Goal: Use online tool/utility: Utilize a website feature to perform a specific function

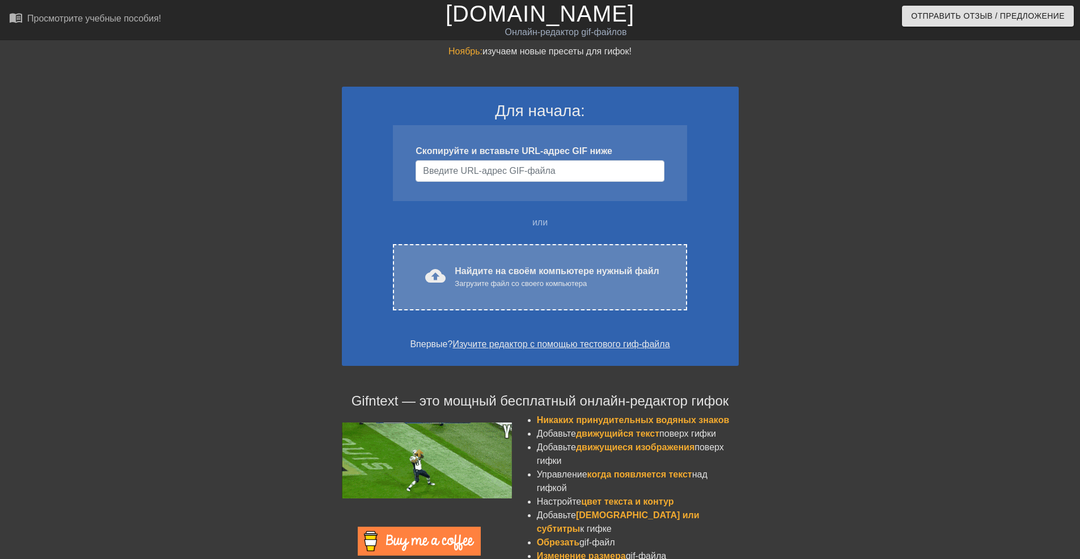
click at [491, 271] on ya-tr-span "Найдите на своём компьютере нужный файл" at bounding box center [557, 271] width 204 height 10
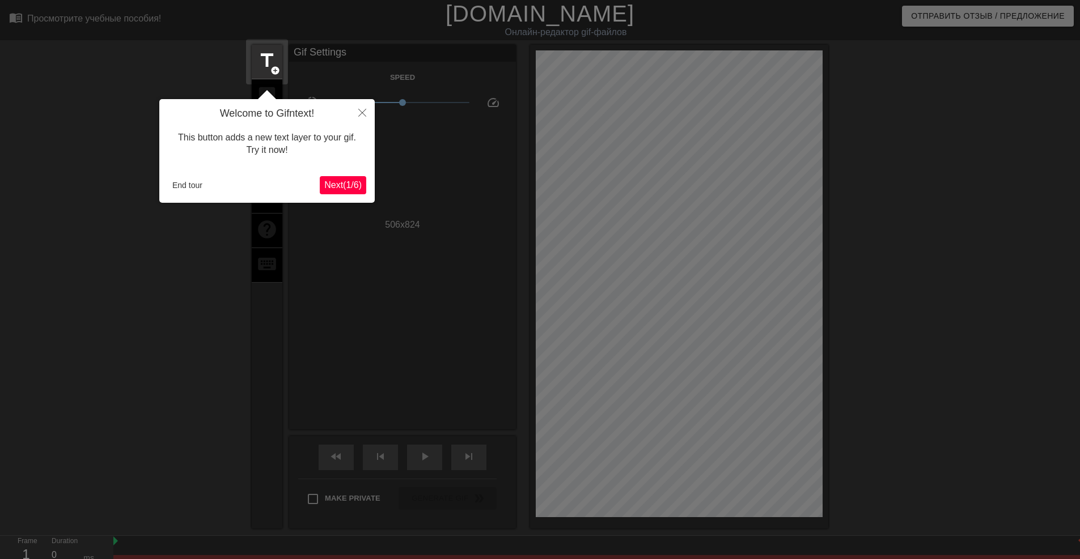
scroll to position [28, 0]
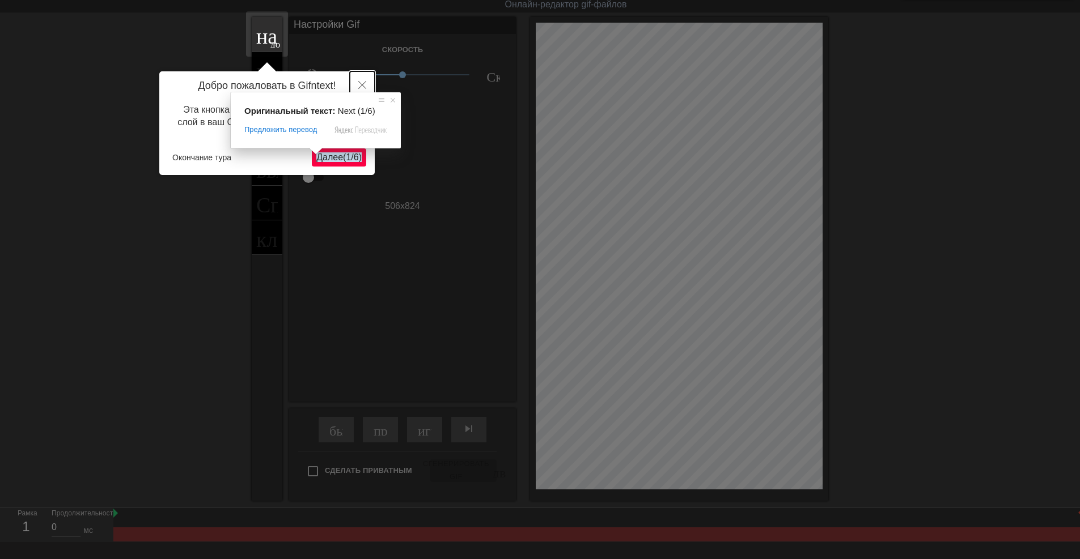
click at [364, 80] on button "Закрыть" at bounding box center [362, 84] width 25 height 26
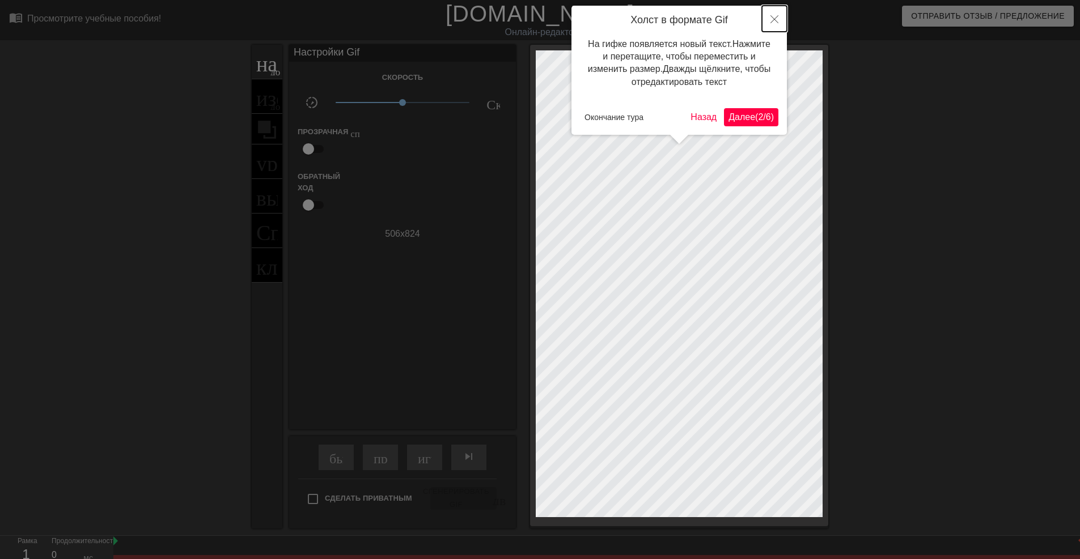
click at [770, 22] on icon "Закрыть" at bounding box center [774, 19] width 8 height 8
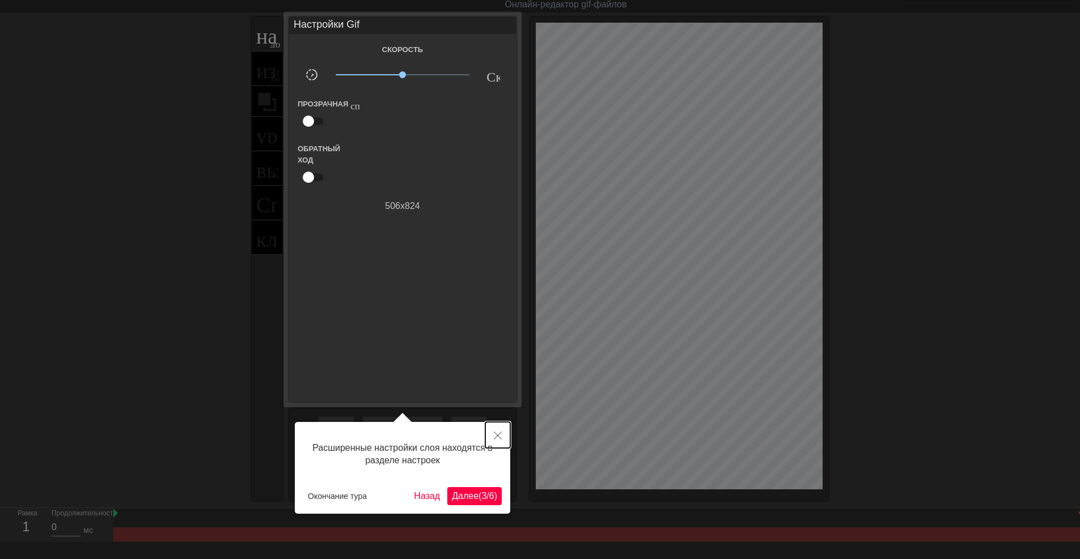
click at [498, 435] on icon "Закрыть" at bounding box center [498, 436] width 8 height 8
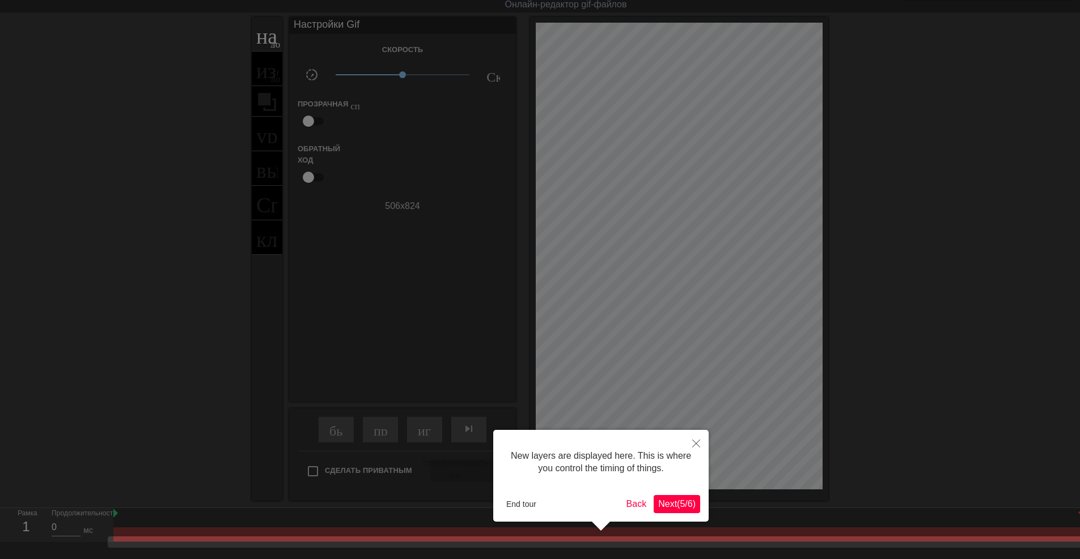
scroll to position [90, 0]
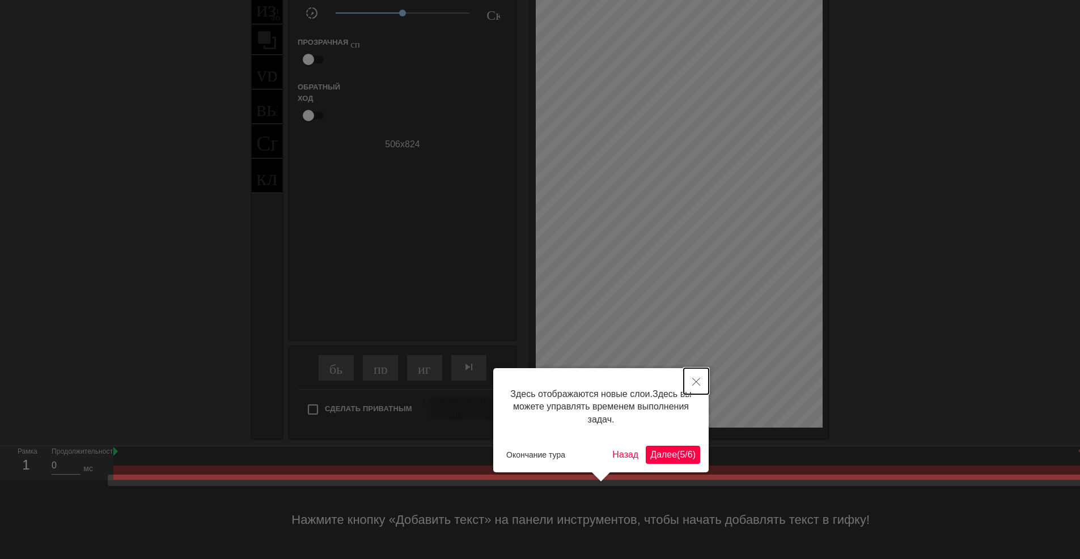
click at [692, 377] on button "Закрыть" at bounding box center [696, 381] width 25 height 26
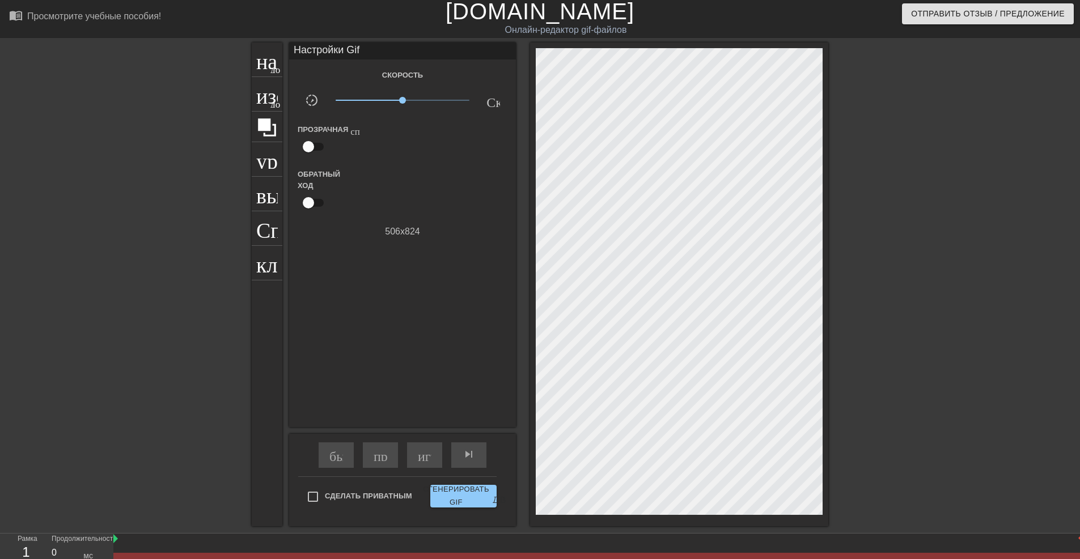
scroll to position [0, 0]
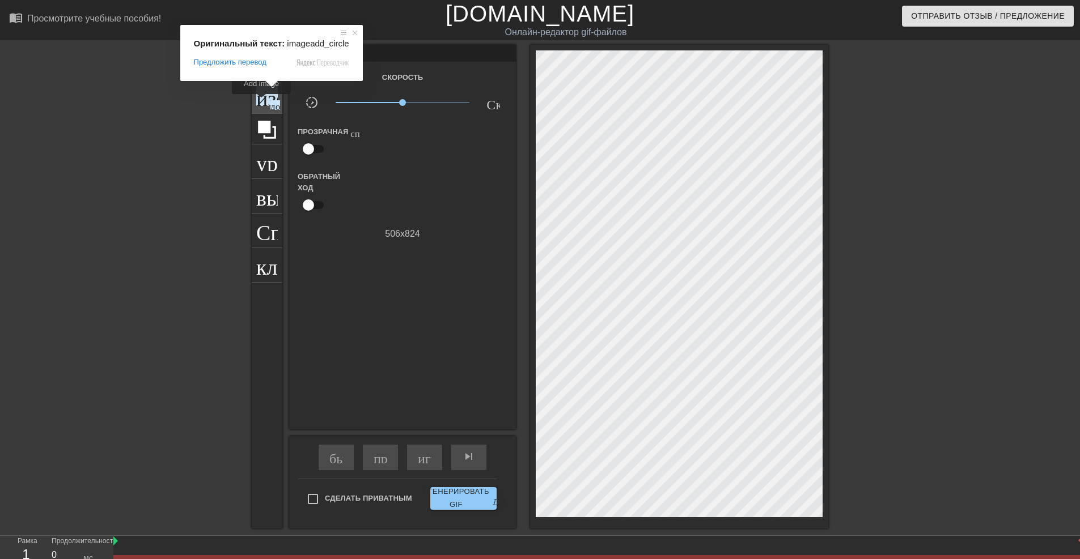
click at [261, 102] on ya-tr-span "изображение" at bounding box center [315, 95] width 118 height 22
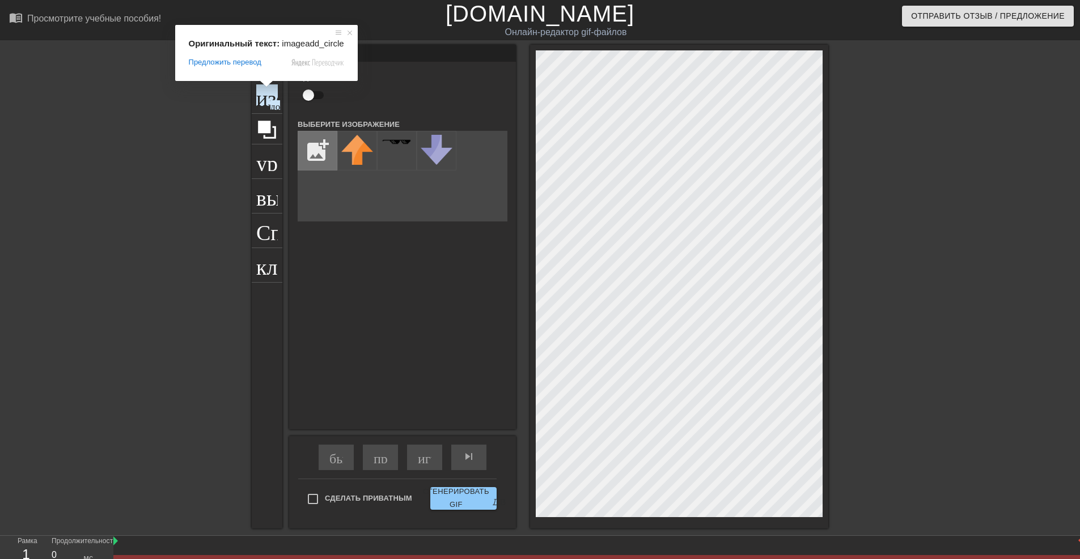
click at [316, 154] on input "file" at bounding box center [317, 151] width 39 height 39
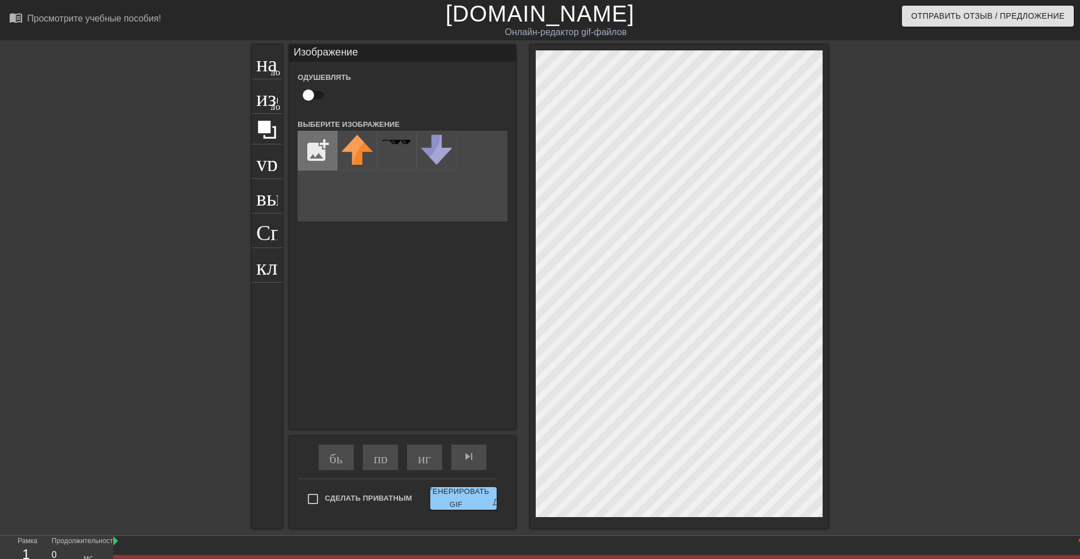
type input "C:\fakepath\Rengoku 2 Middle.png"
click at [359, 157] on img at bounding box center [357, 148] width 32 height 27
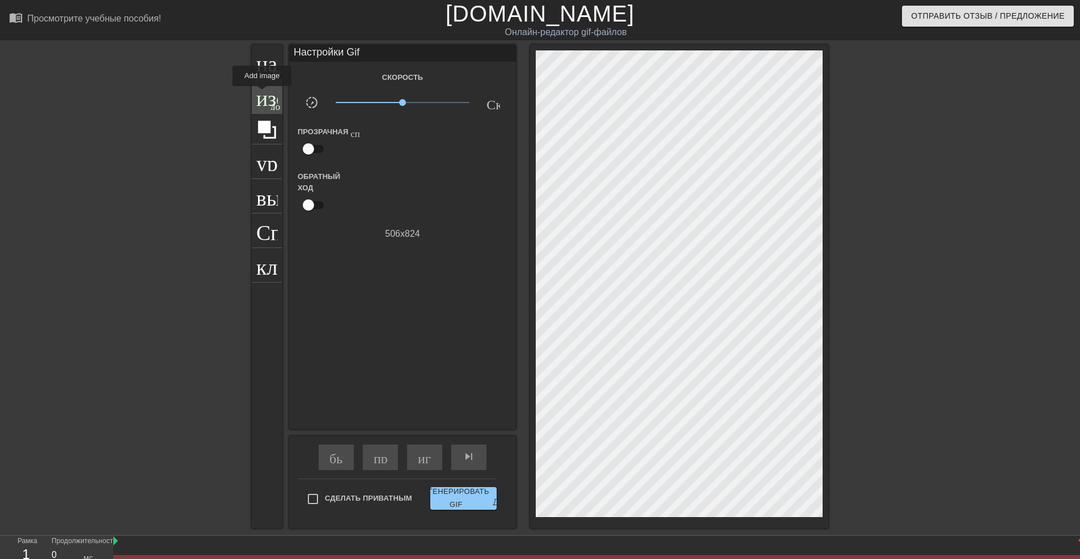
click at [262, 94] on ya-tr-span "изображение" at bounding box center [315, 95] width 118 height 22
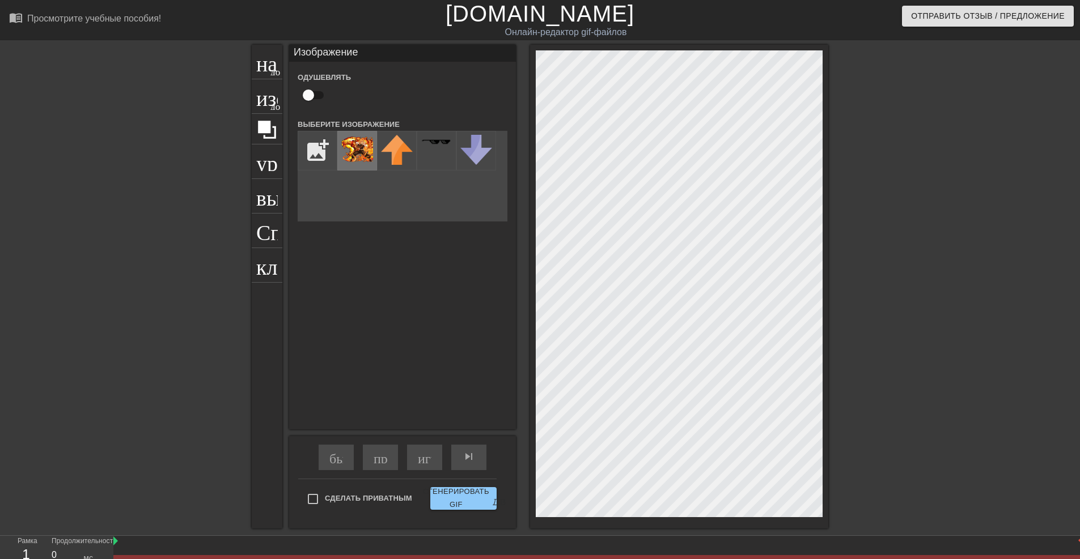
click at [366, 156] on img at bounding box center [357, 148] width 32 height 27
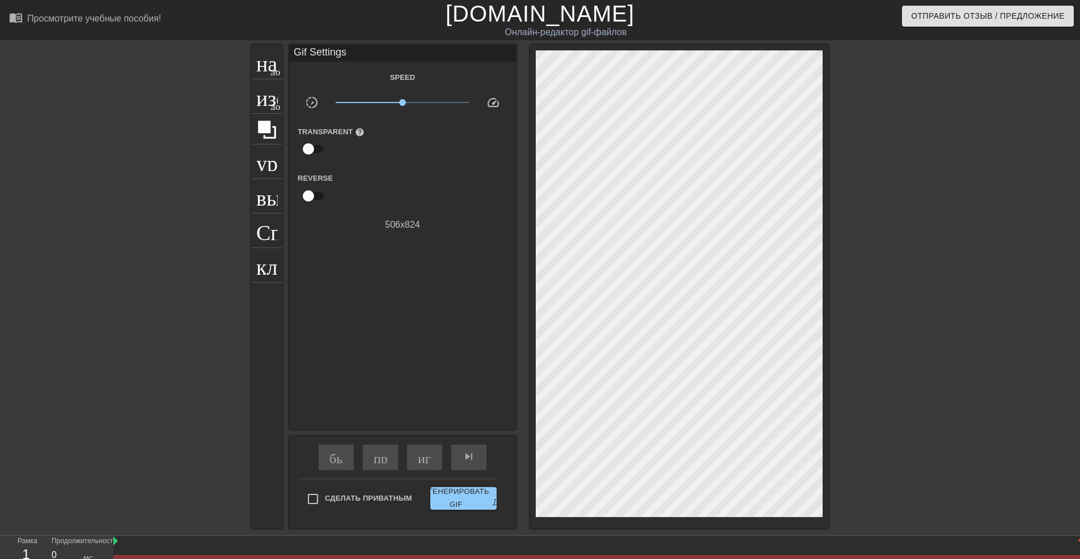
click at [941, 277] on div at bounding box center [927, 215] width 170 height 340
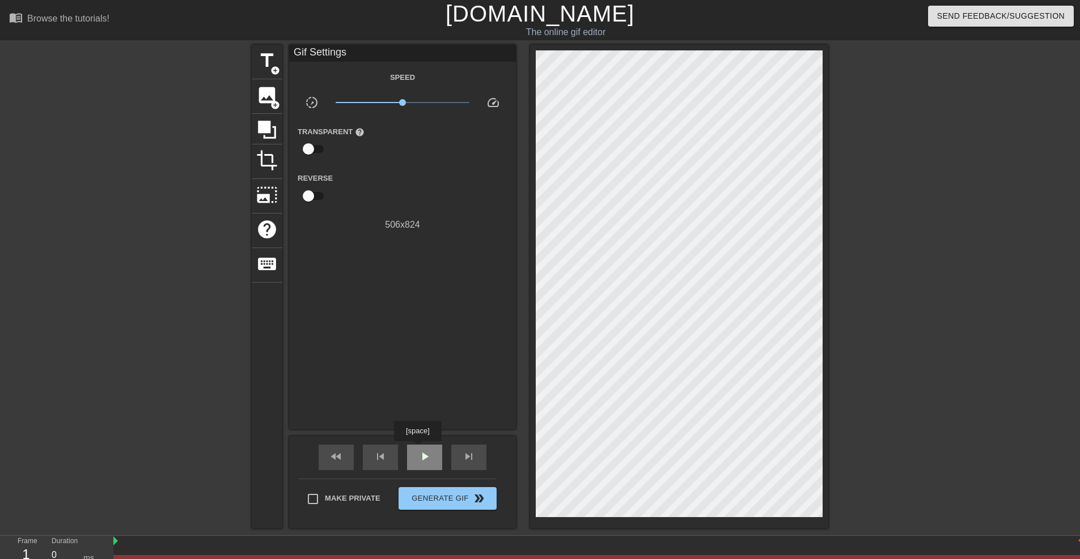
click at [421, 456] on ya-tr-span "play_arrow" at bounding box center [425, 457] width 14 height 14
click at [432, 504] on ya-tr-span "Generate Gif" at bounding box center [440, 499] width 57 height 13
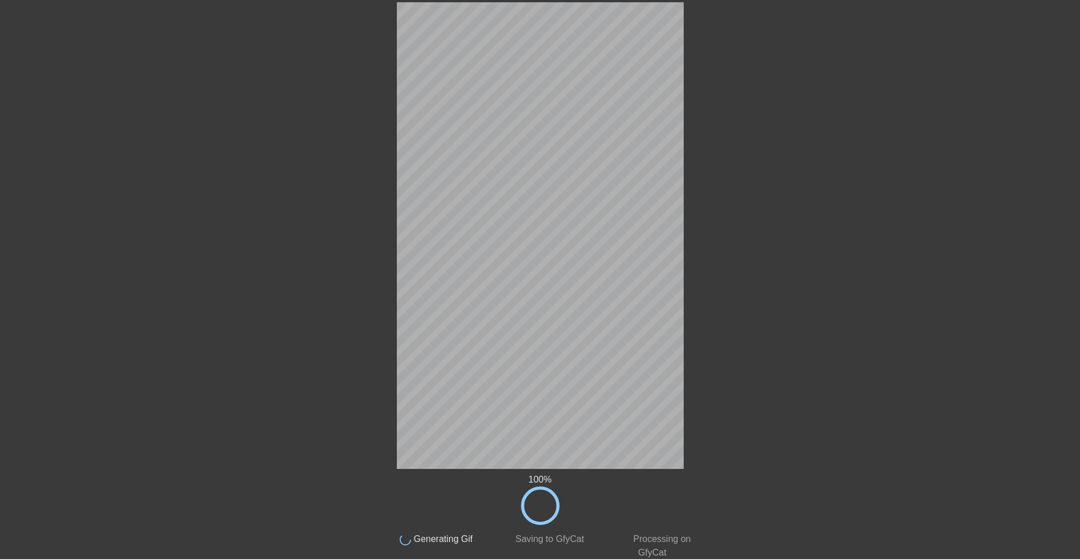
scroll to position [47, 0]
